Goal: Transaction & Acquisition: Book appointment/travel/reservation

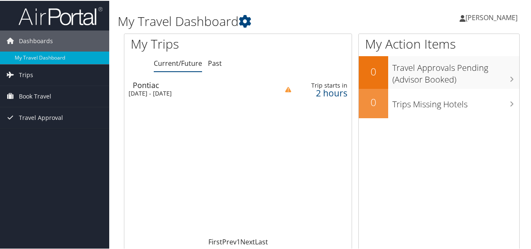
click at [329, 84] on div "Trip starts in" at bounding box center [323, 85] width 48 height 8
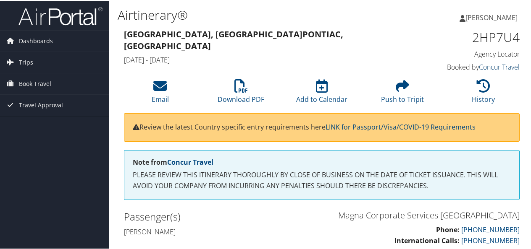
click at [506, 65] on link "Concur Travel" at bounding box center [499, 66] width 41 height 9
click at [195, 162] on link "Concur Travel" at bounding box center [190, 161] width 46 height 9
click at [28, 59] on span "Trips" at bounding box center [26, 61] width 14 height 21
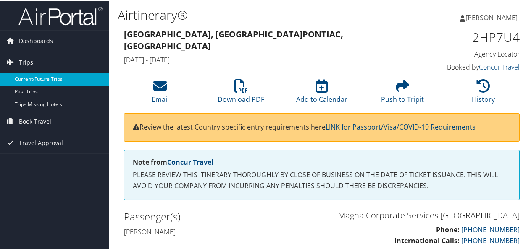
click at [57, 81] on link "Current/Future Trips" at bounding box center [54, 78] width 109 height 13
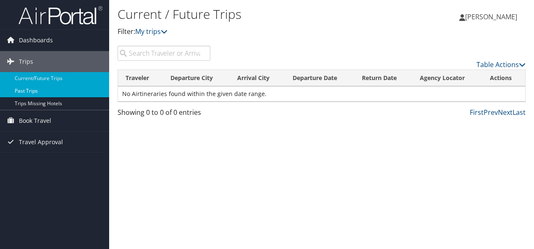
click at [33, 92] on link "Past Trips" at bounding box center [54, 91] width 109 height 13
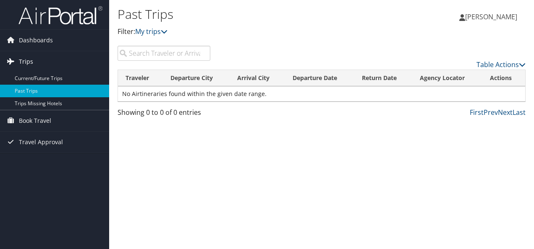
click at [28, 63] on span "Trips" at bounding box center [26, 61] width 14 height 21
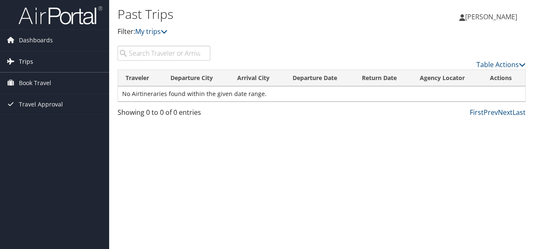
click at [22, 60] on span "Trips" at bounding box center [26, 61] width 14 height 21
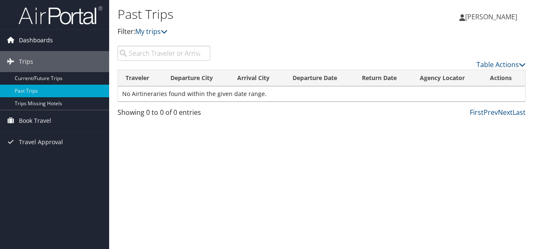
click at [34, 40] on span "Dashboards" at bounding box center [36, 40] width 34 height 21
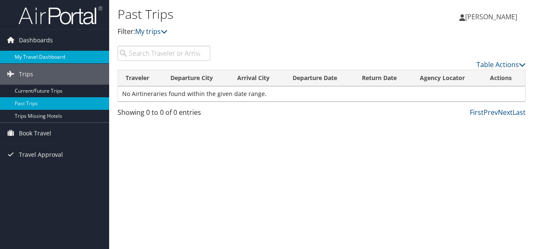
click at [46, 55] on link "My Travel Dashboard" at bounding box center [54, 57] width 109 height 13
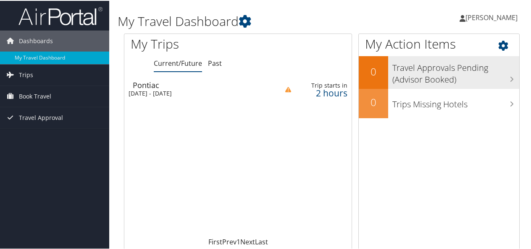
click at [497, 73] on h3 "Travel Approvals Pending (Advisor Booked)" at bounding box center [455, 71] width 127 height 28
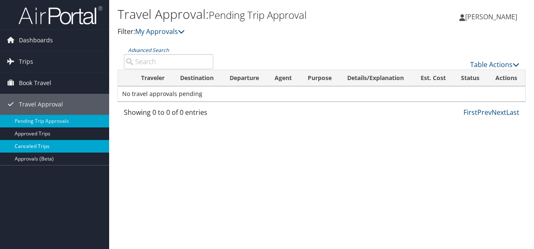
click at [29, 146] on link "Canceled Trips" at bounding box center [54, 146] width 109 height 13
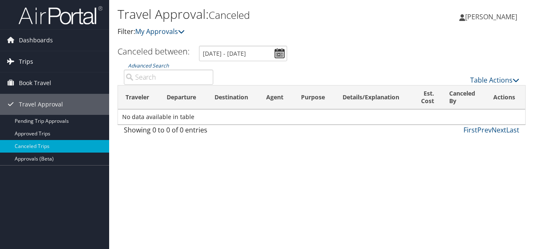
click at [25, 64] on span "Trips" at bounding box center [26, 61] width 14 height 21
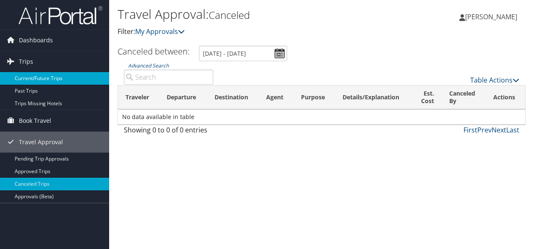
click at [34, 80] on link "Current/Future Trips" at bounding box center [54, 78] width 109 height 13
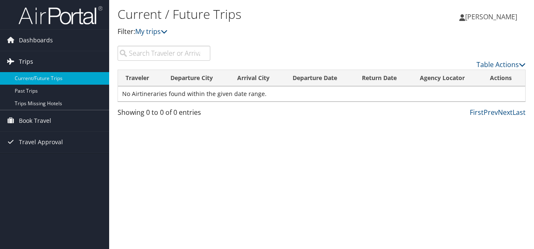
click at [15, 58] on icon at bounding box center [10, 61] width 13 height 13
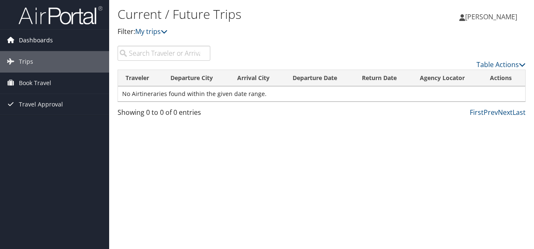
click at [25, 39] on span "Dashboards" at bounding box center [36, 40] width 34 height 21
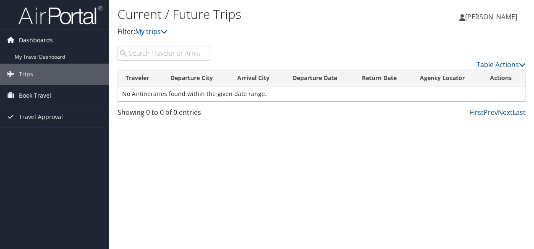
click at [26, 39] on span "Dashboards" at bounding box center [36, 40] width 34 height 21
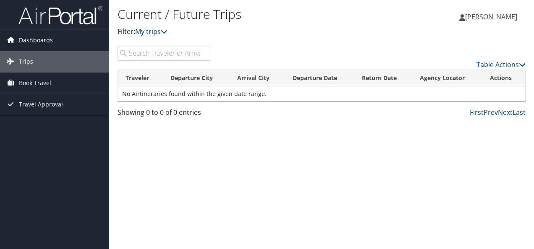
click at [28, 42] on span "Dashboards" at bounding box center [36, 40] width 34 height 21
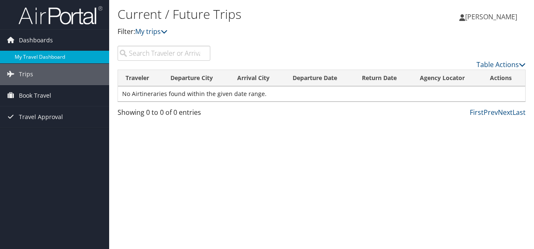
click at [25, 55] on link "My Travel Dashboard" at bounding box center [54, 57] width 109 height 13
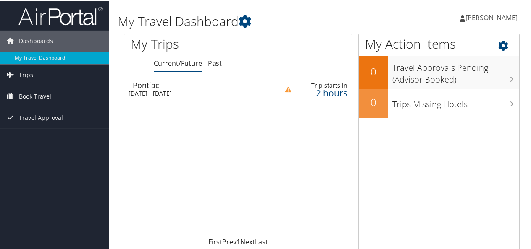
click at [498, 46] on icon at bounding box center [510, 43] width 25 height 14
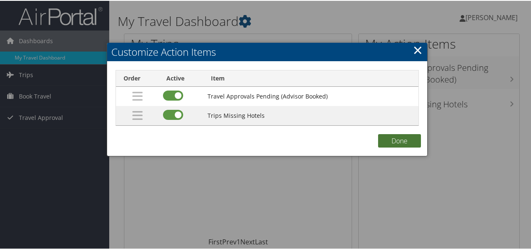
click at [408, 143] on button "Done" at bounding box center [399, 140] width 43 height 13
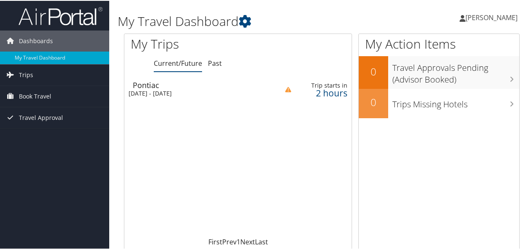
click at [185, 92] on div "[DATE] - [DATE]" at bounding box center [197, 93] width 137 height 8
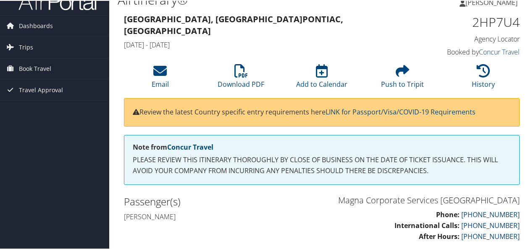
scroll to position [2, 0]
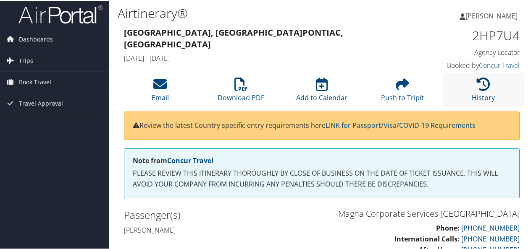
click at [480, 92] on link "History" at bounding box center [483, 91] width 23 height 20
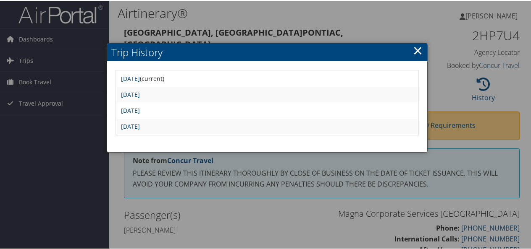
click at [416, 50] on link "×" at bounding box center [418, 49] width 10 height 17
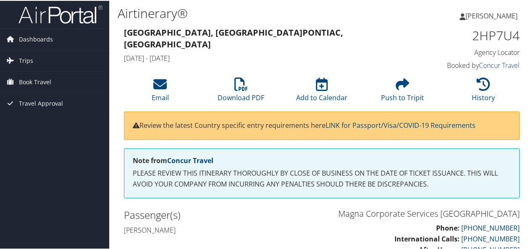
click at [480, 16] on span "[PERSON_NAME]" at bounding box center [491, 14] width 52 height 9
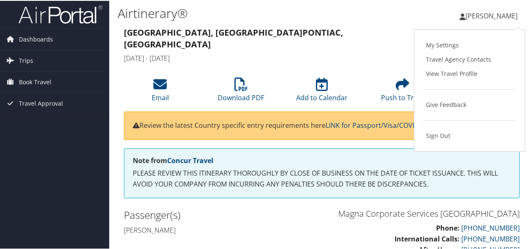
click at [338, 53] on h4 "[DATE] - [DATE]" at bounding box center [271, 57] width 294 height 9
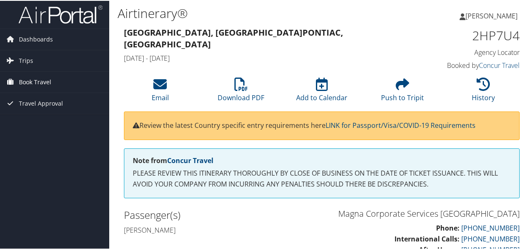
click at [37, 83] on span "Book Travel" at bounding box center [35, 81] width 32 height 21
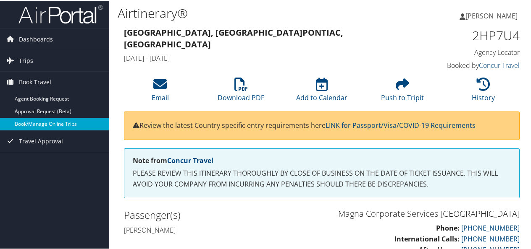
click at [49, 124] on link "Book/Manage Online Trips" at bounding box center [54, 123] width 109 height 13
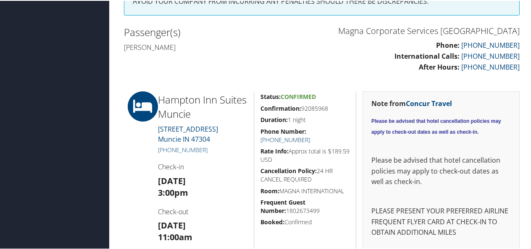
scroll to position [170, 0]
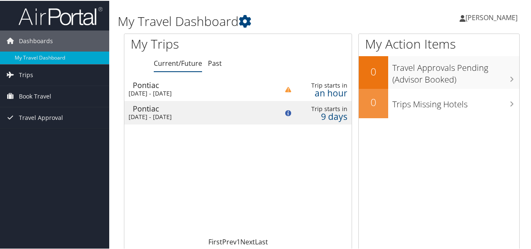
click at [189, 107] on div "Pontiac" at bounding box center [201, 108] width 137 height 8
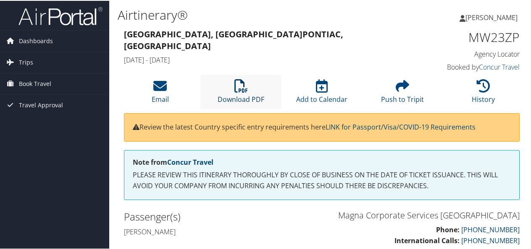
click at [236, 89] on icon at bounding box center [240, 85] width 13 height 13
